Goal: Find specific page/section: Find specific page/section

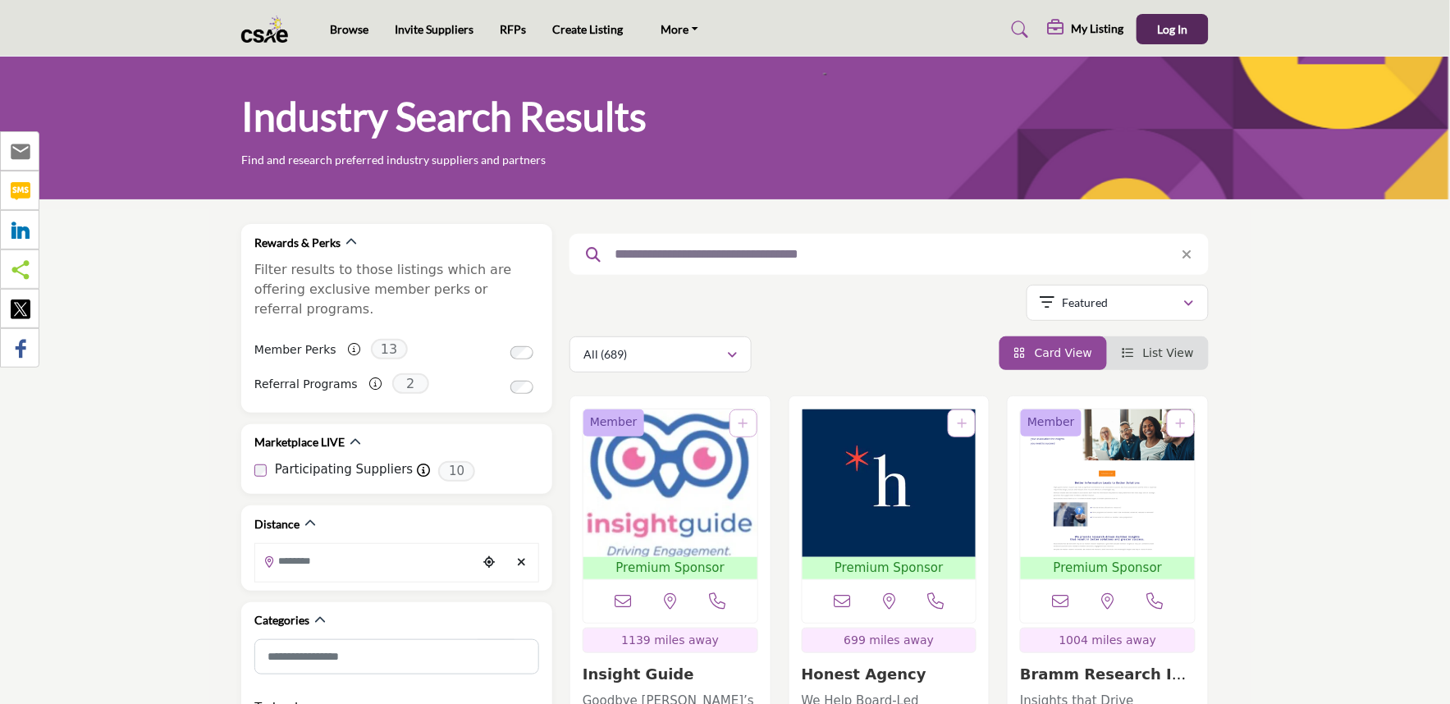
click at [1053, 33] on icon at bounding box center [1058, 28] width 20 height 16
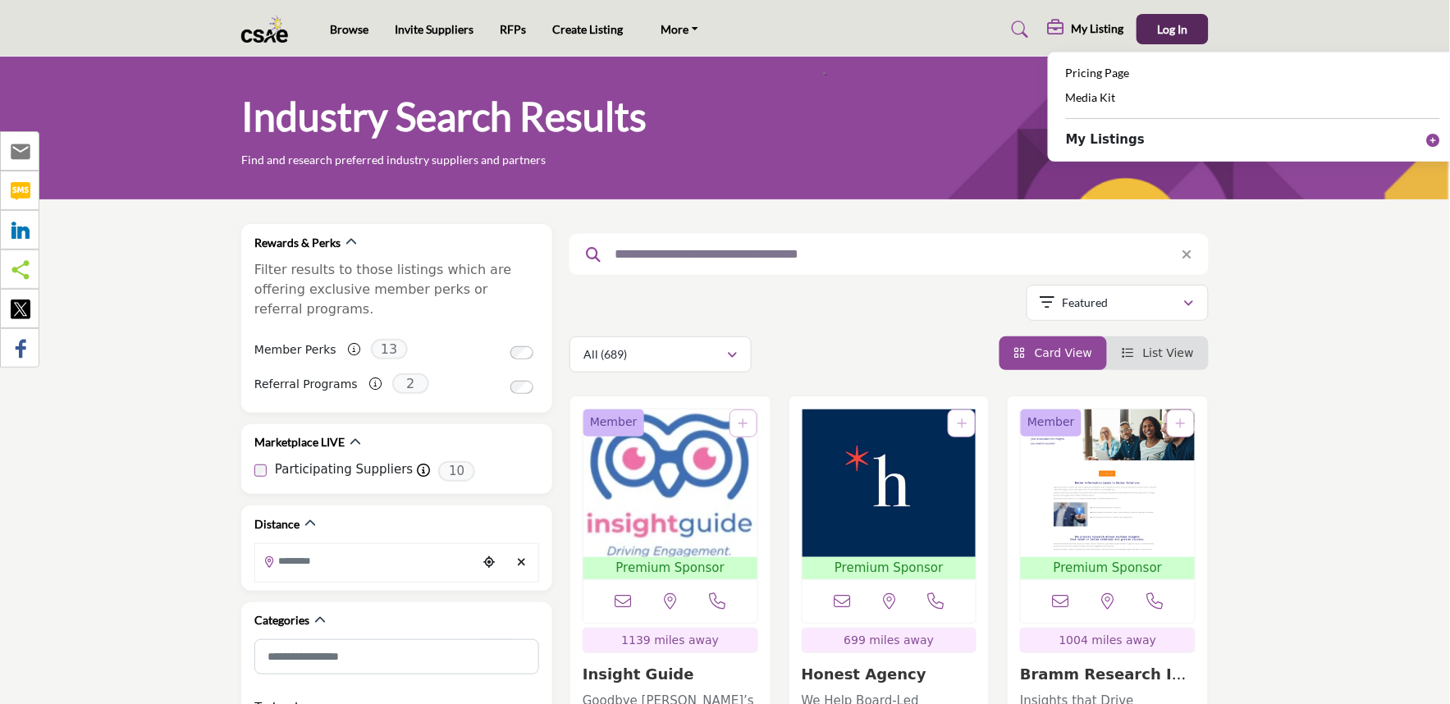
click at [982, 91] on div "Industry Search Results Find and research preferred industry suppliers and part…" at bounding box center [725, 129] width 968 height 77
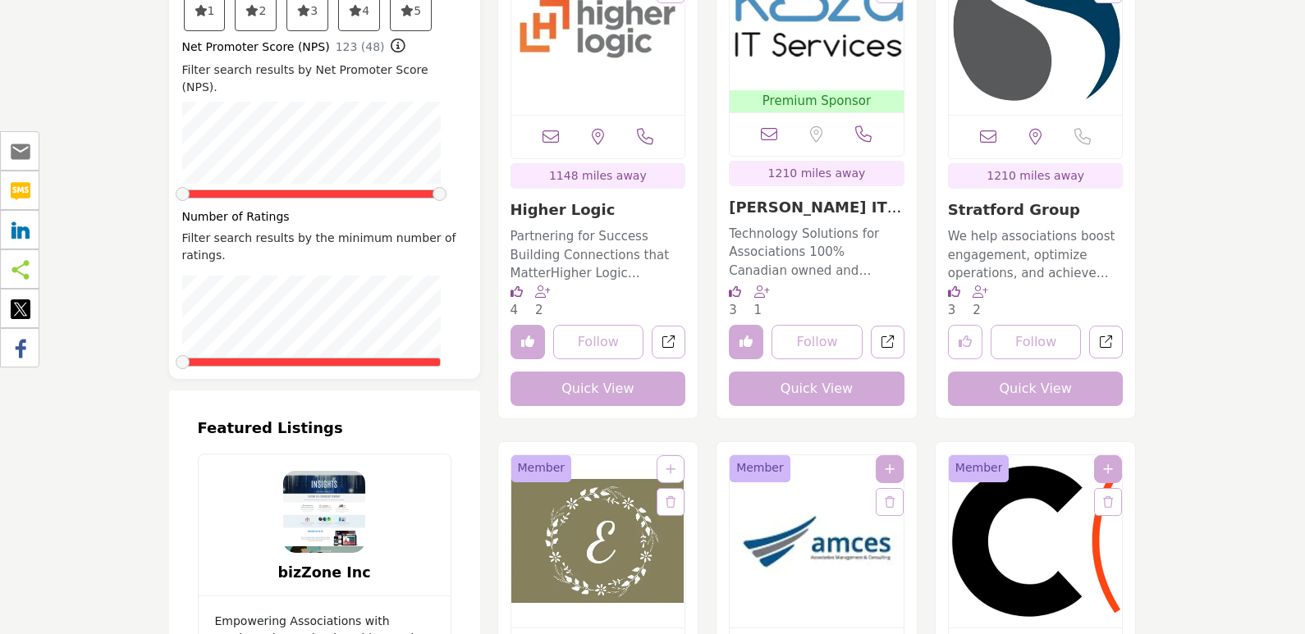
scroll to position [2298, 0]
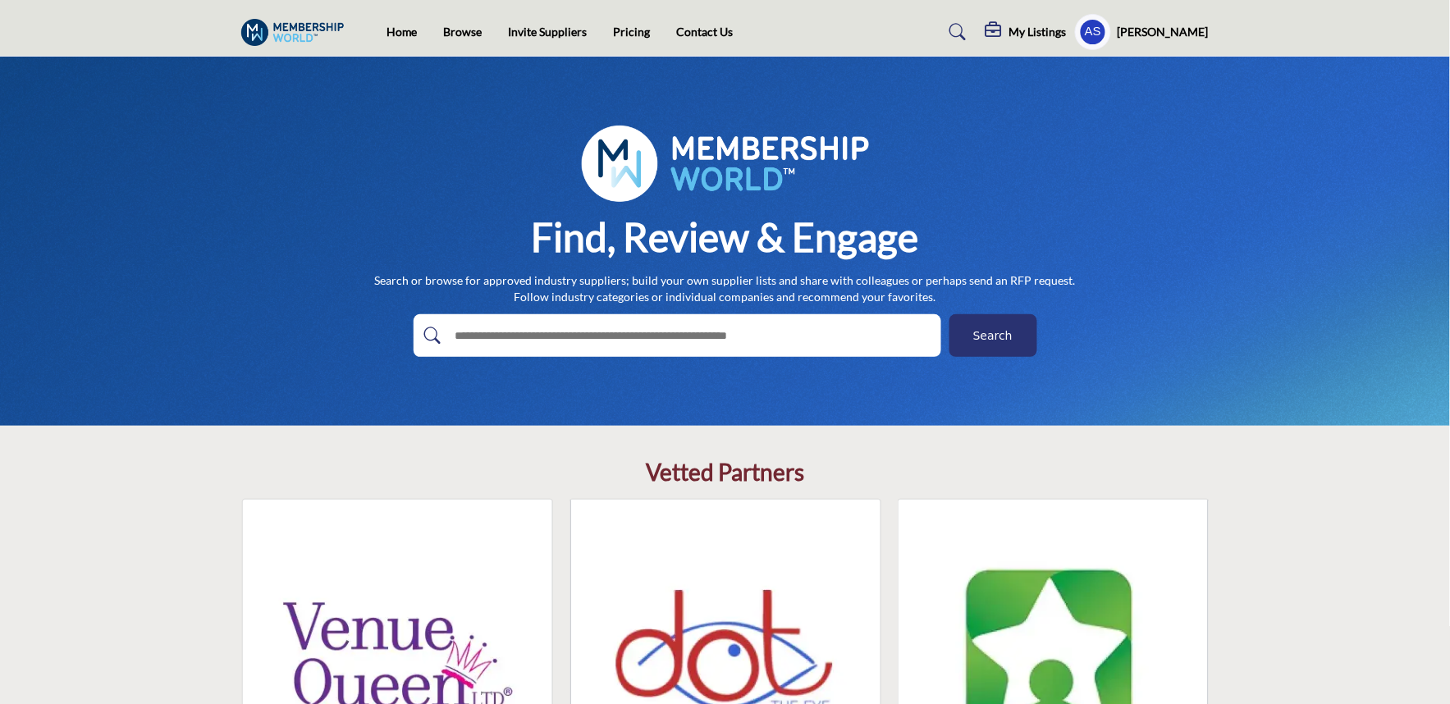
click at [1105, 26] on profile-featured-1db21463-2a97-4790-840a-1d9557d4e6ff "Show hide supplier dropdown" at bounding box center [1093, 32] width 36 height 36
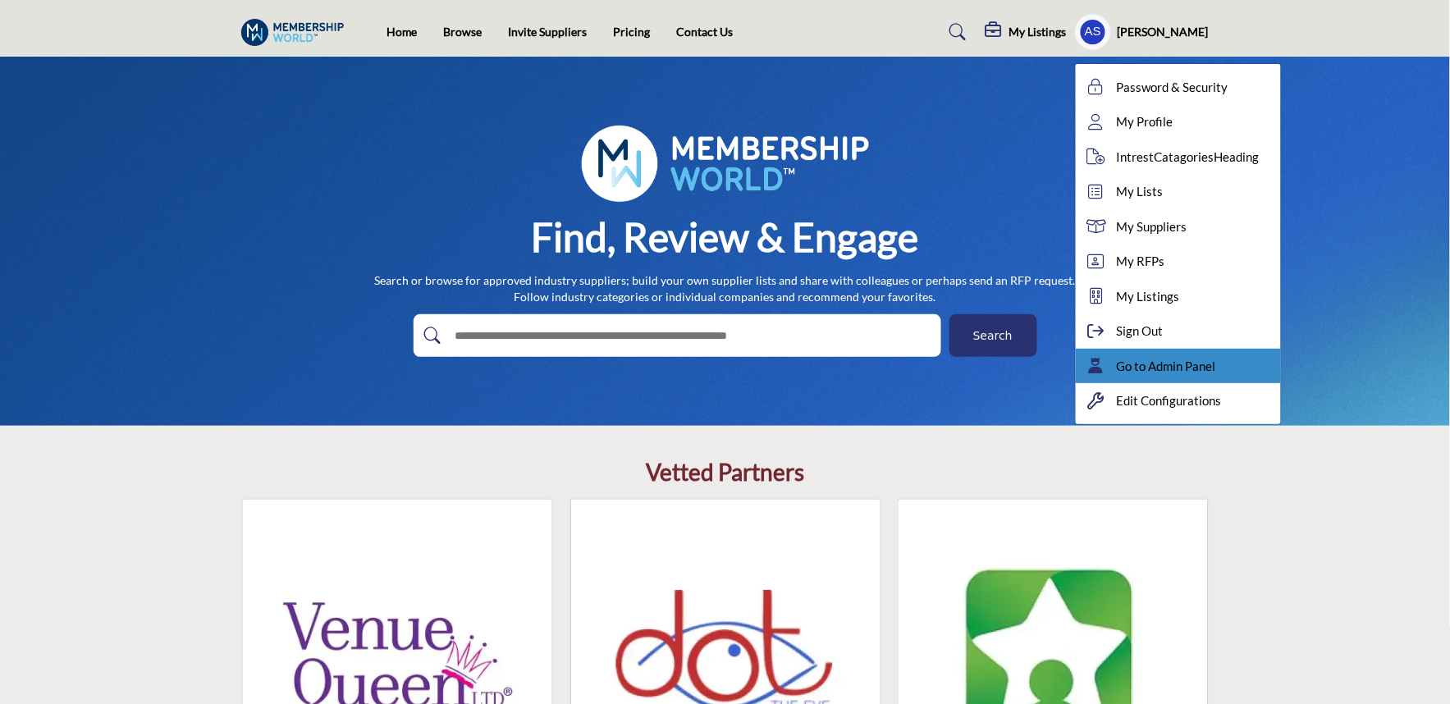
click at [1167, 368] on span "Go to Admin Panel" at bounding box center [1166, 366] width 99 height 19
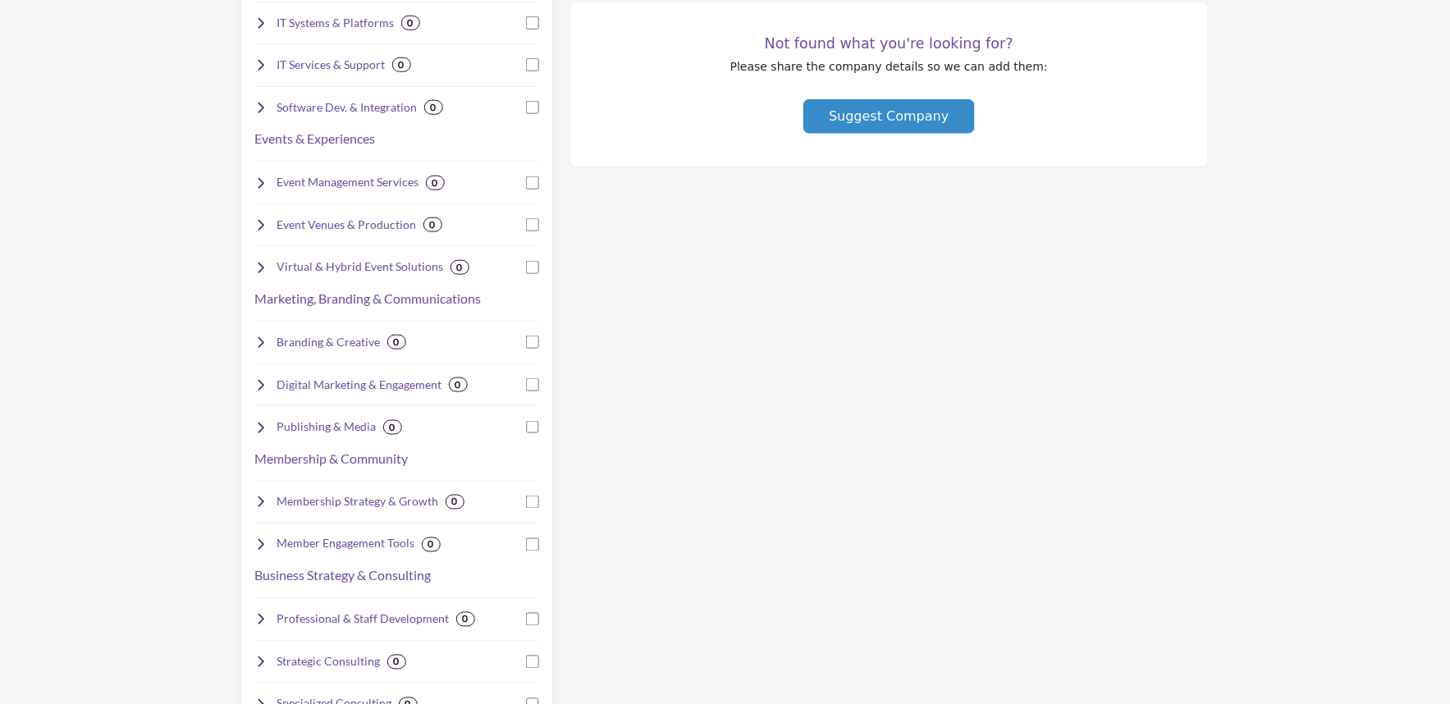
scroll to position [330, 0]
